Goal: Information Seeking & Learning: Learn about a topic

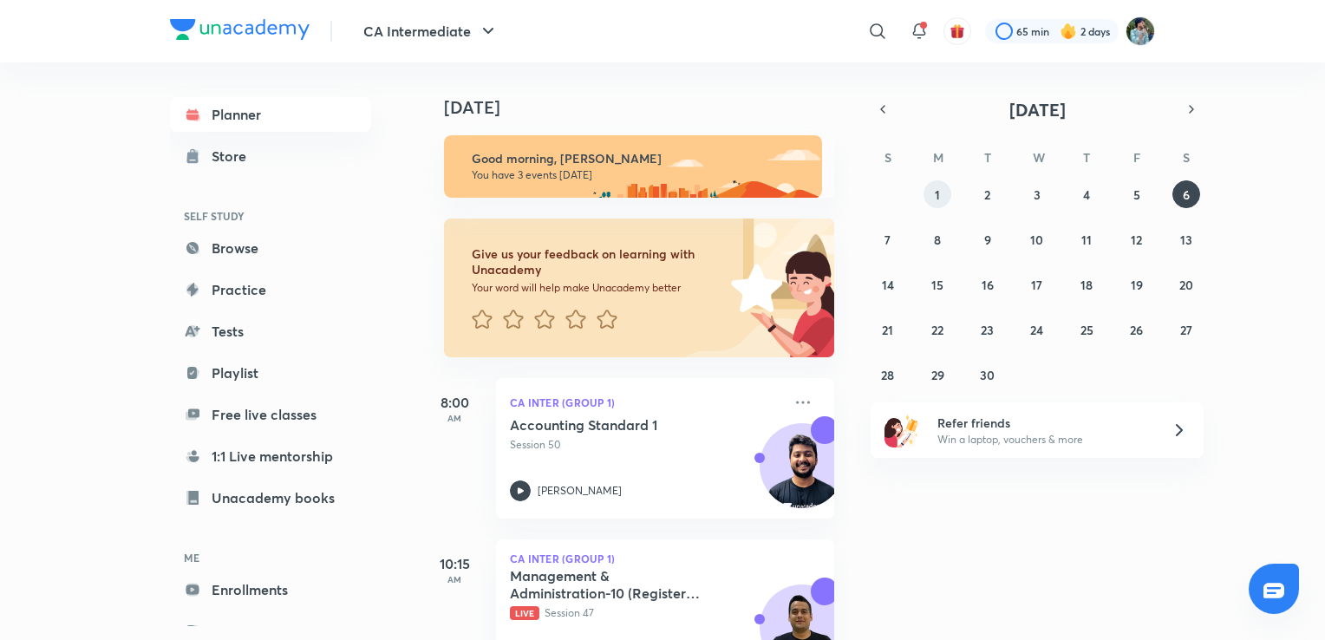
click at [935, 189] on abbr "1" at bounding box center [937, 194] width 5 height 16
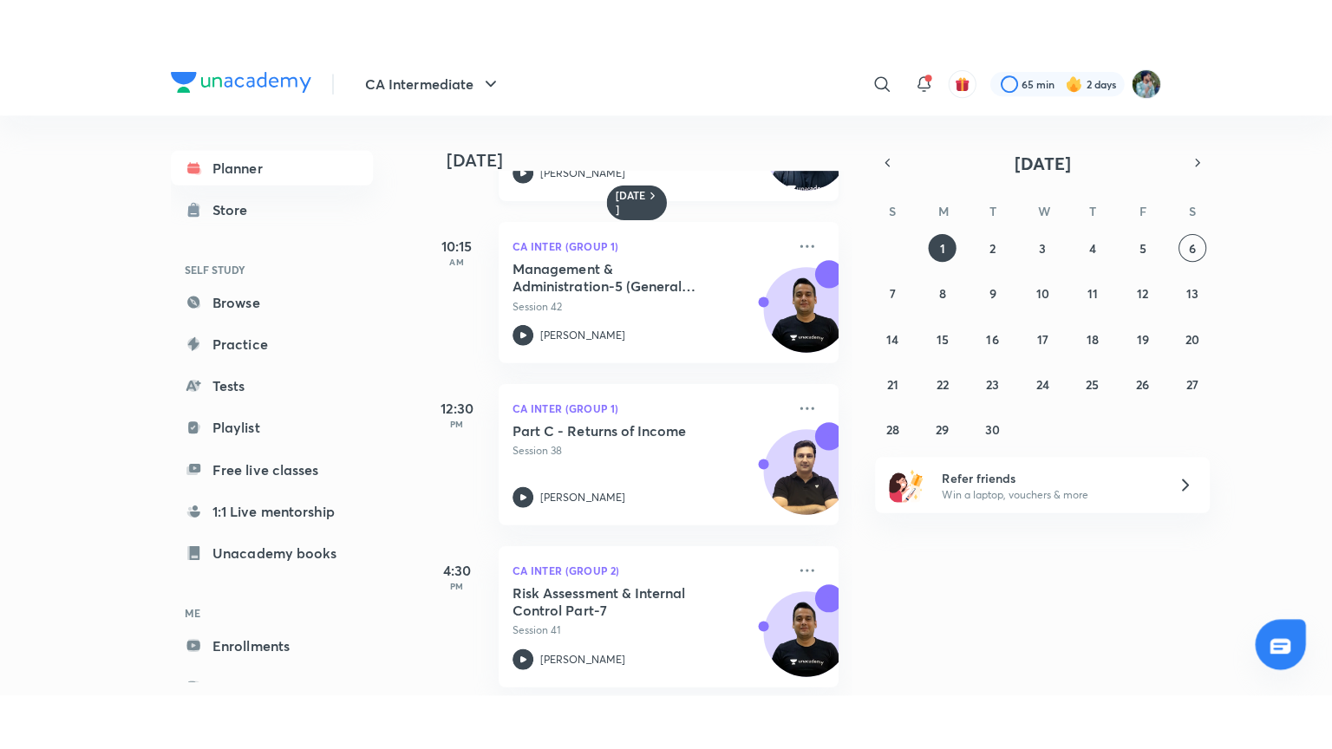
scroll to position [173, 0]
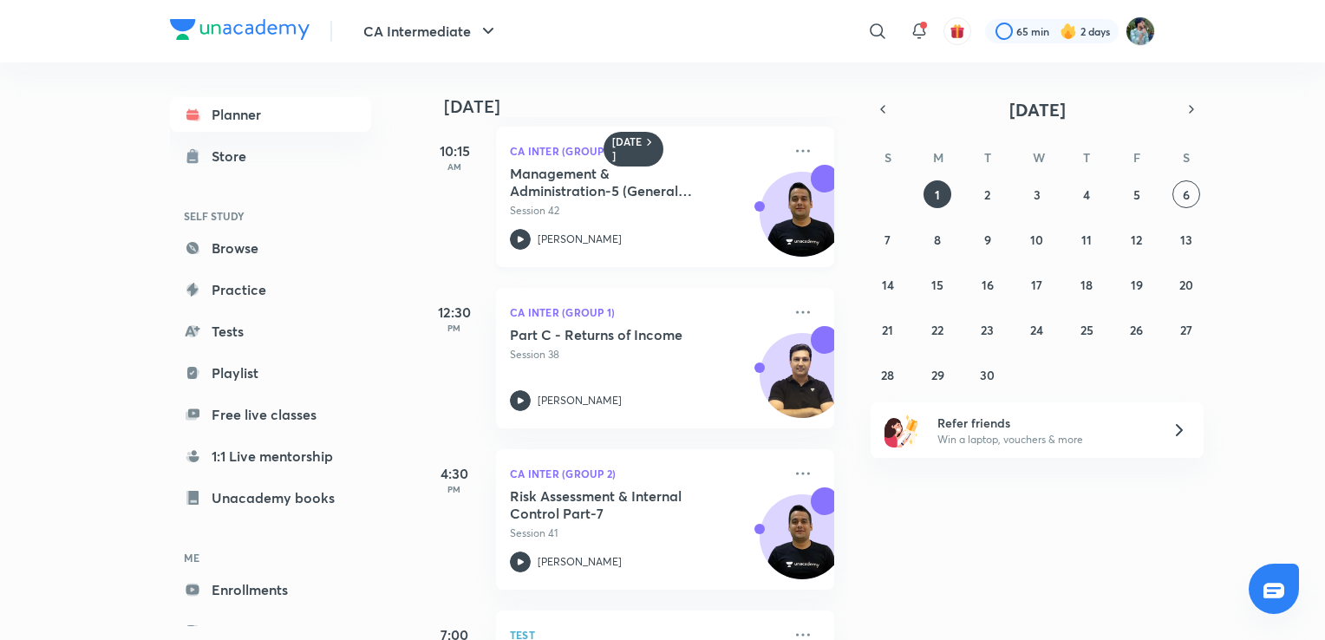
click at [521, 237] on icon at bounding box center [520, 239] width 21 height 21
